Goal: Obtain resource: Obtain resource

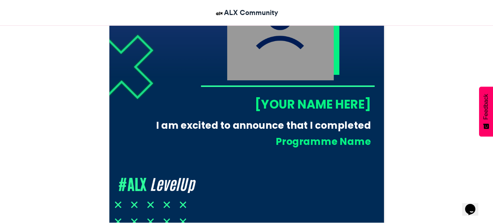
scroll to position [273, 0]
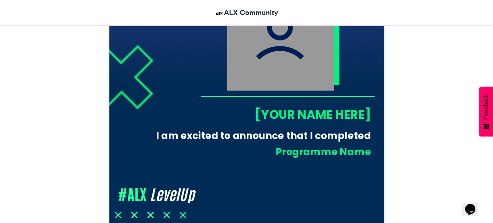
click at [293, 119] on div "[YOUR NAME HERE]" at bounding box center [286, 114] width 170 height 17
click at [298, 116] on div "[YOUR NAME HERE]" at bounding box center [286, 114] width 170 height 17
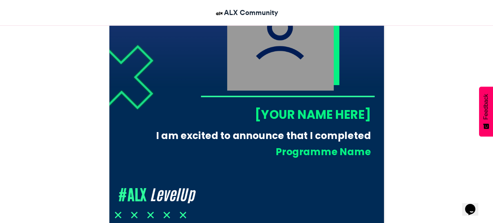
click at [298, 116] on div "[YOUR NAME HERE]" at bounding box center [286, 114] width 170 height 17
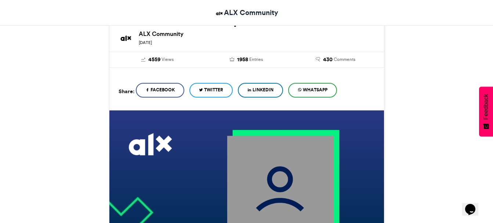
scroll to position [106, 0]
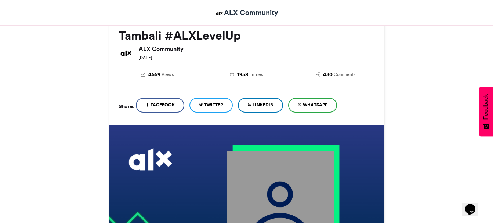
click at [274, 108] on span "LinkedIn" at bounding box center [263, 105] width 21 height 7
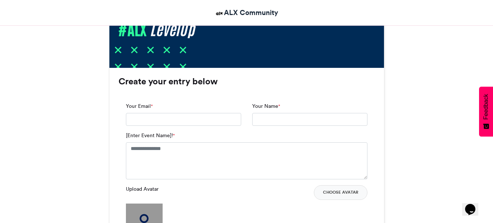
scroll to position [439, 0]
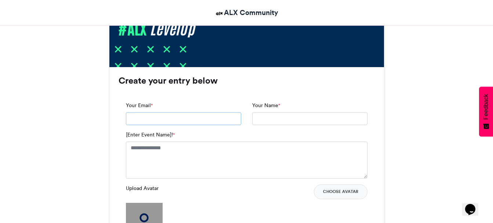
click at [216, 119] on input "Your Email *" at bounding box center [183, 118] width 115 height 13
type input "**********"
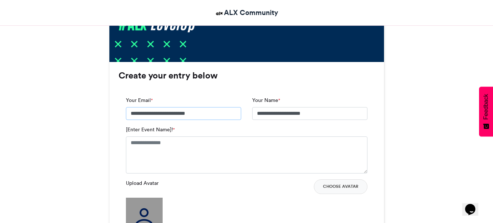
scroll to position [452, 0]
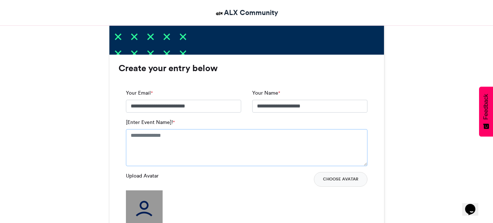
click at [225, 140] on textarea "[Enter Event Name]! *" at bounding box center [247, 147] width 242 height 37
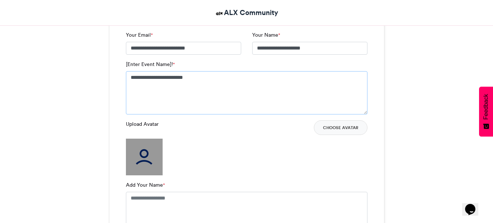
scroll to position [518, 0]
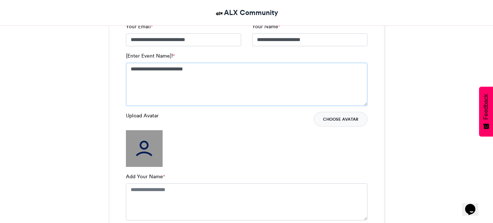
type textarea "**********"
click at [333, 122] on button "Choose Avatar" at bounding box center [341, 119] width 54 height 15
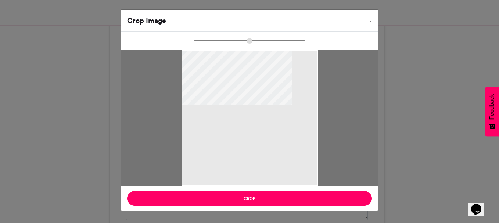
type input "******"
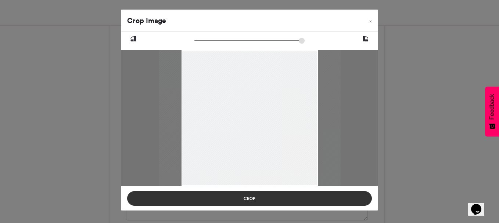
click at [296, 194] on button "Crop" at bounding box center [249, 198] width 245 height 15
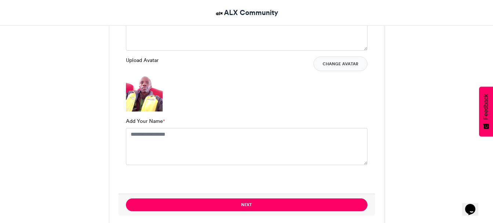
scroll to position [581, 0]
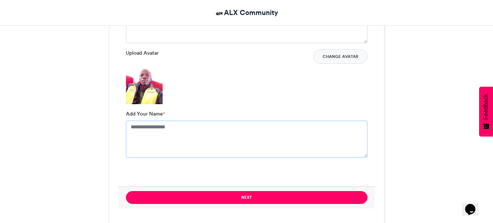
click at [227, 127] on textarea "Add Your Name *" at bounding box center [247, 139] width 242 height 37
type textarea "**********"
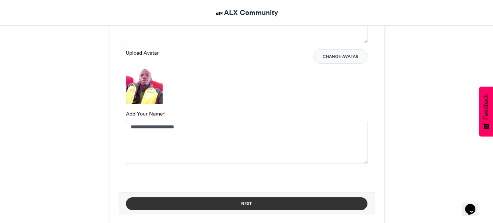
click at [251, 206] on button "Next" at bounding box center [247, 204] width 242 height 13
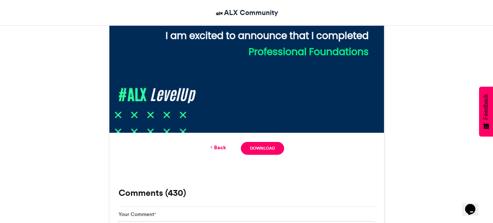
scroll to position [397, 0]
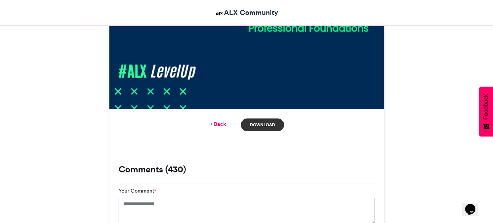
click at [259, 127] on link "Download" at bounding box center [262, 125] width 43 height 13
